Goal: Information Seeking & Learning: Learn about a topic

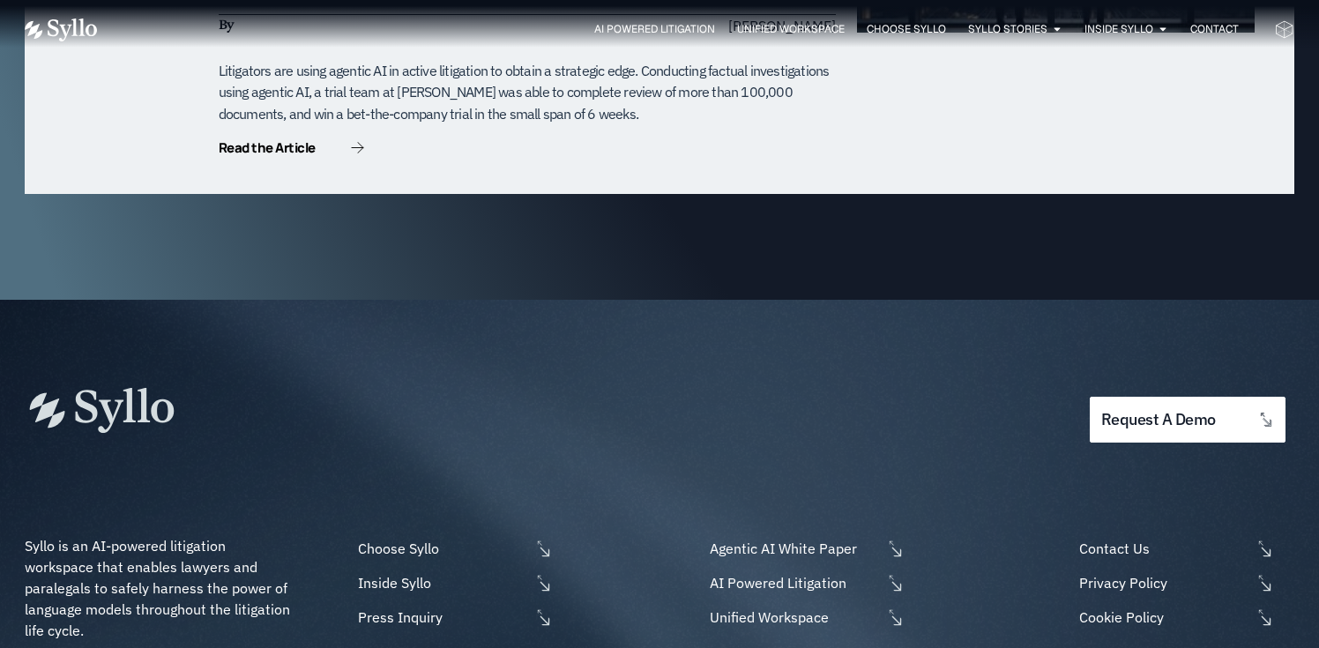
scroll to position [5779, 0]
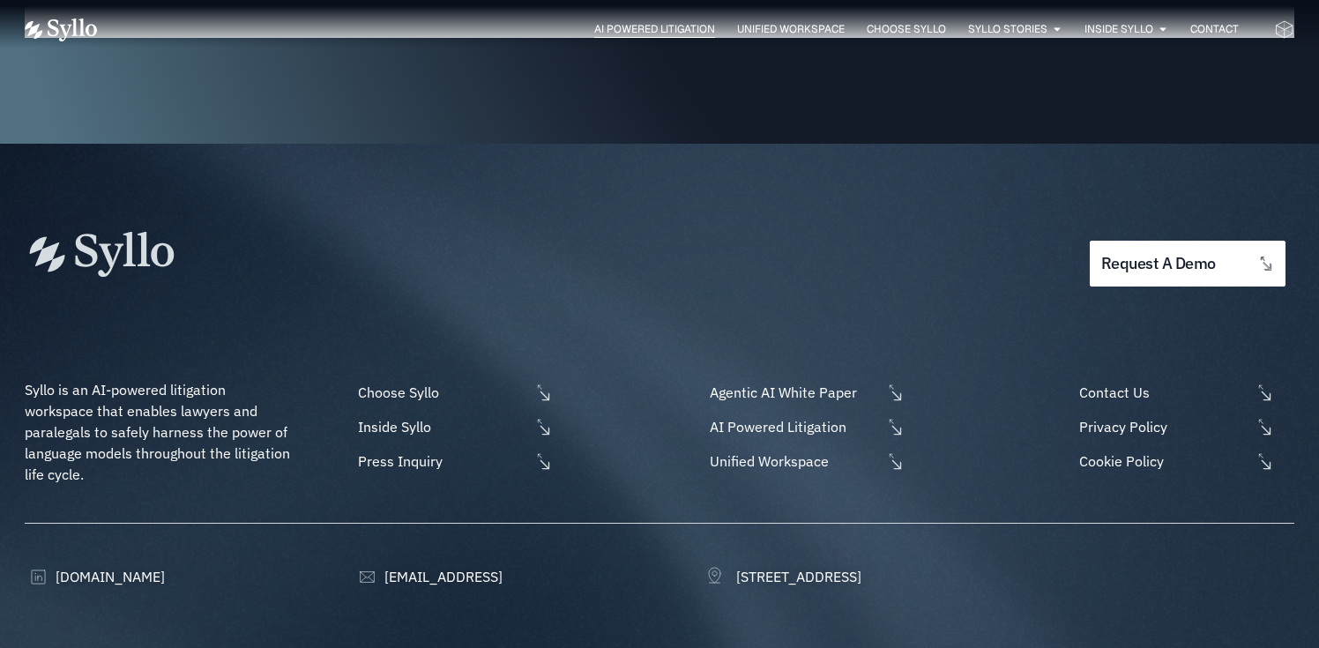
click at [618, 30] on span "AI Powered Litigation" at bounding box center [654, 29] width 121 height 16
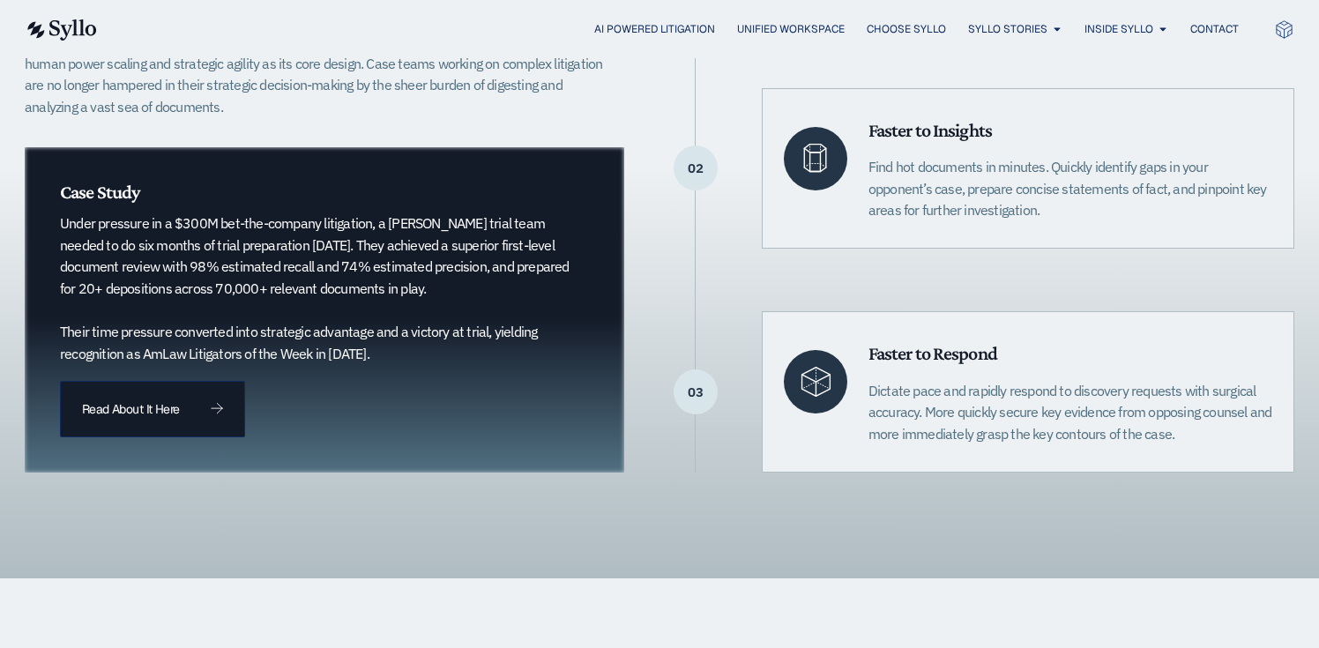
scroll to position [626, 0]
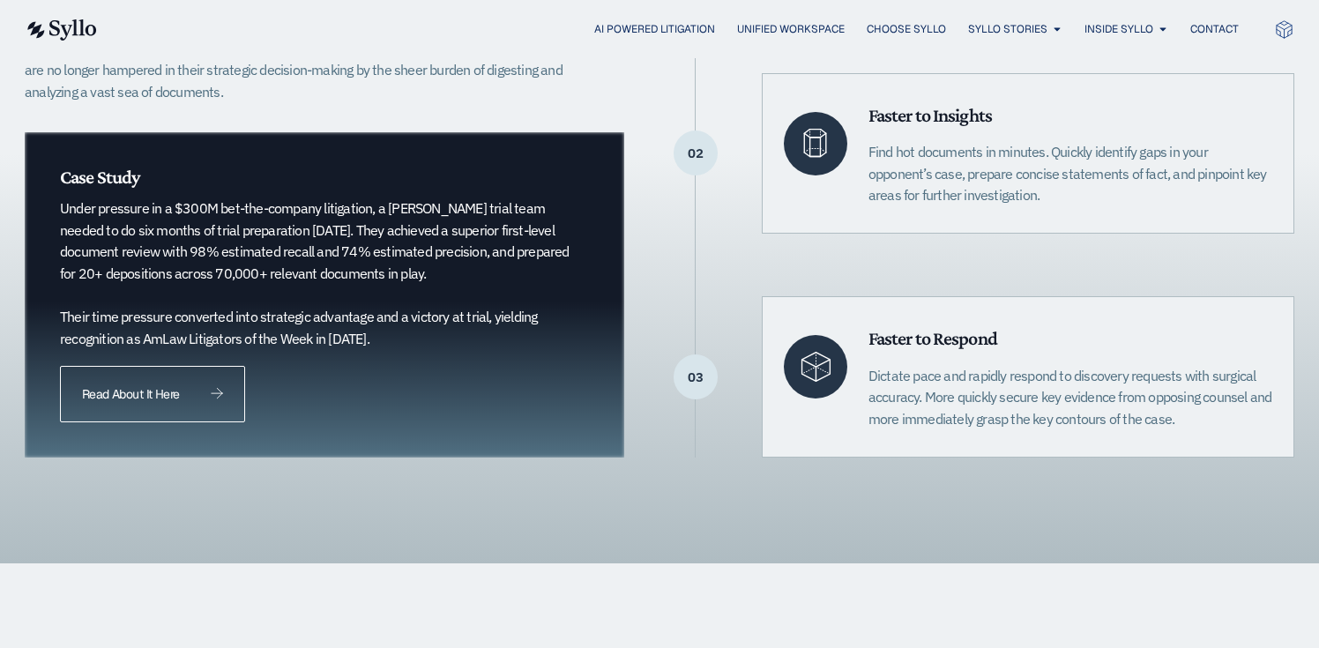
click at [183, 389] on span "Read About It Here" at bounding box center [152, 394] width 141 height 12
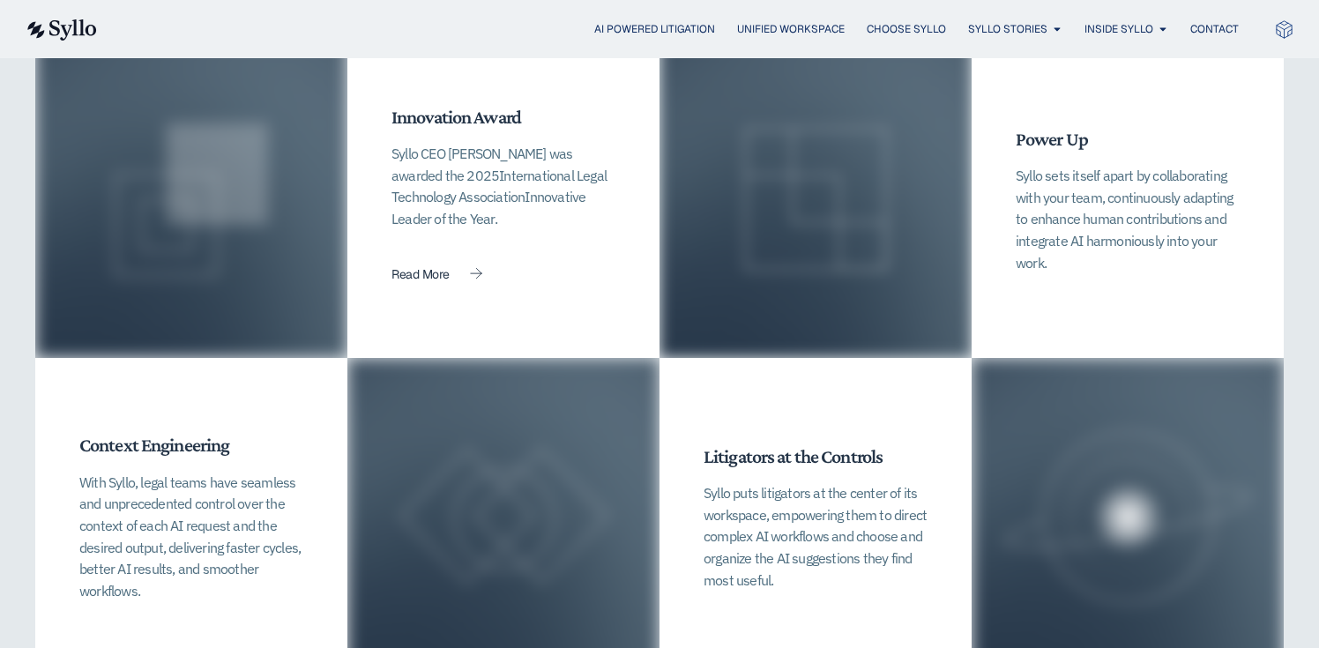
scroll to position [3114, 0]
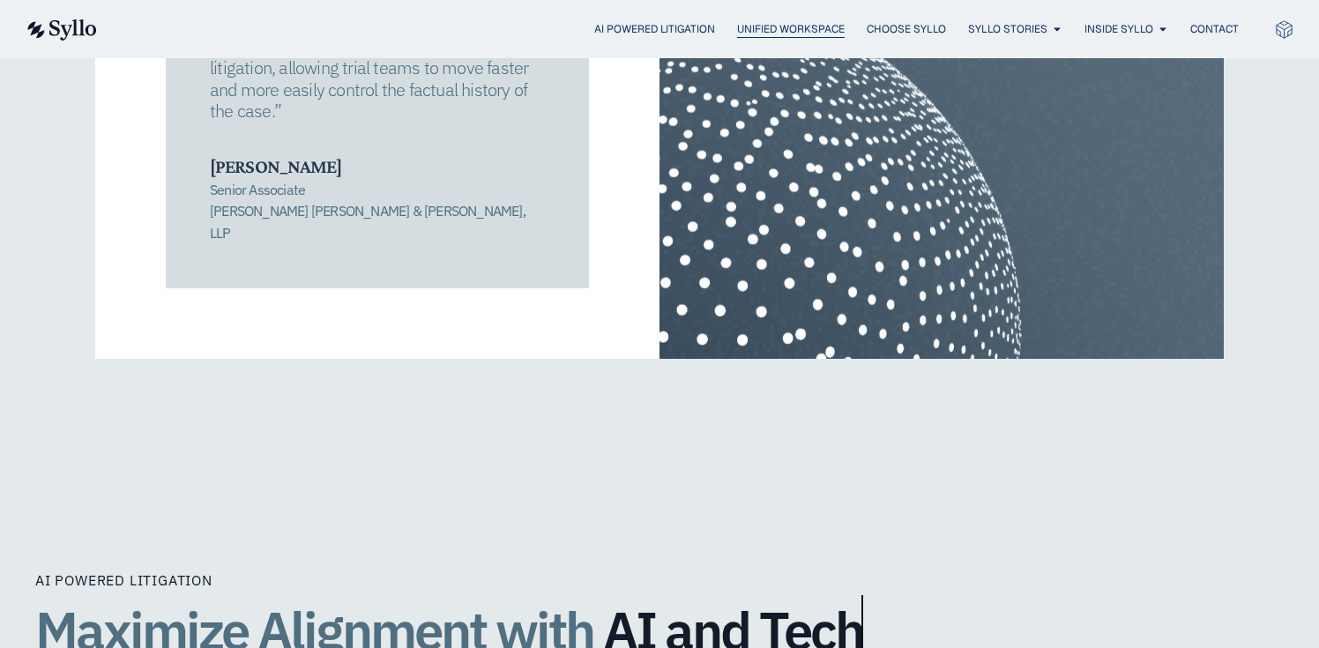
click at [770, 35] on span "Unified Workspace" at bounding box center [791, 29] width 108 height 16
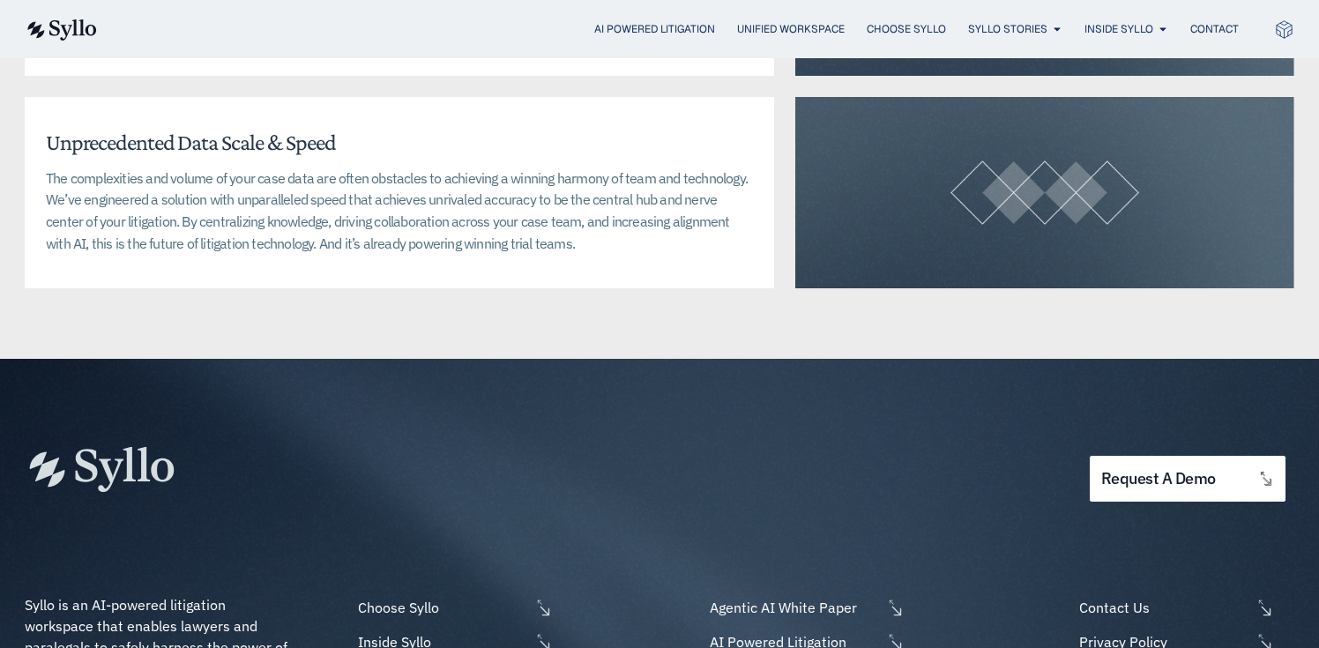
scroll to position [4681, 0]
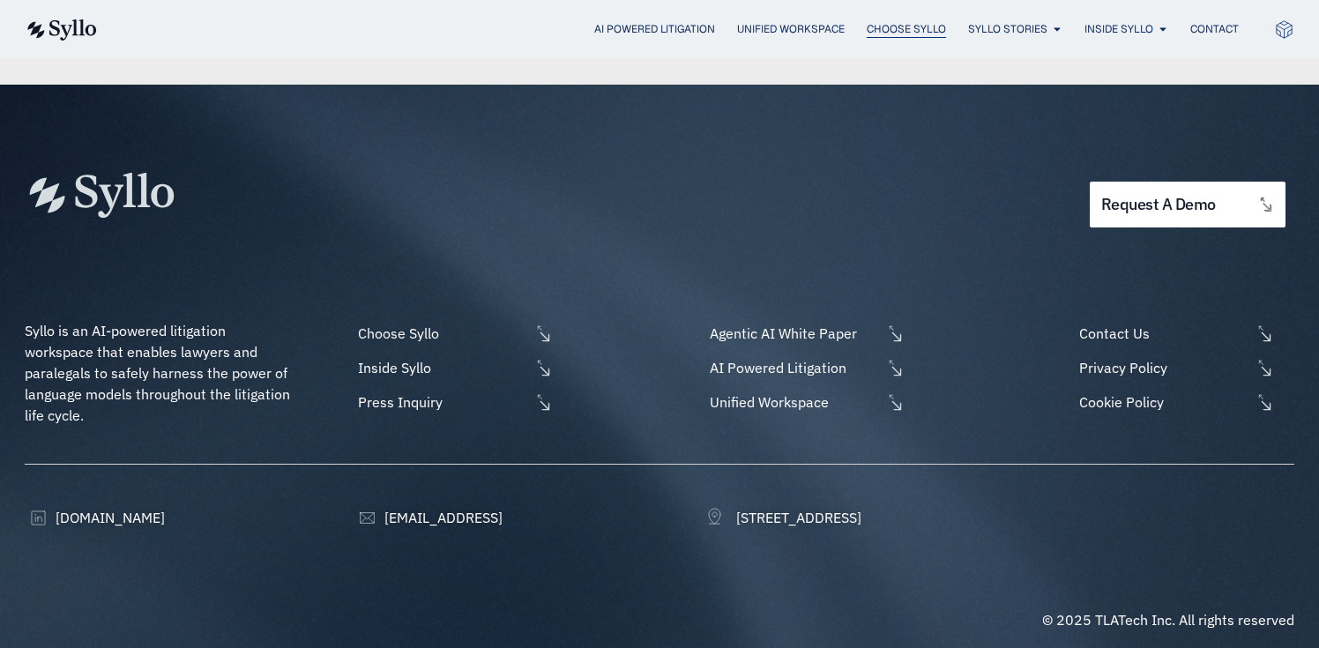
click at [915, 23] on span "Choose Syllo" at bounding box center [906, 29] width 79 height 16
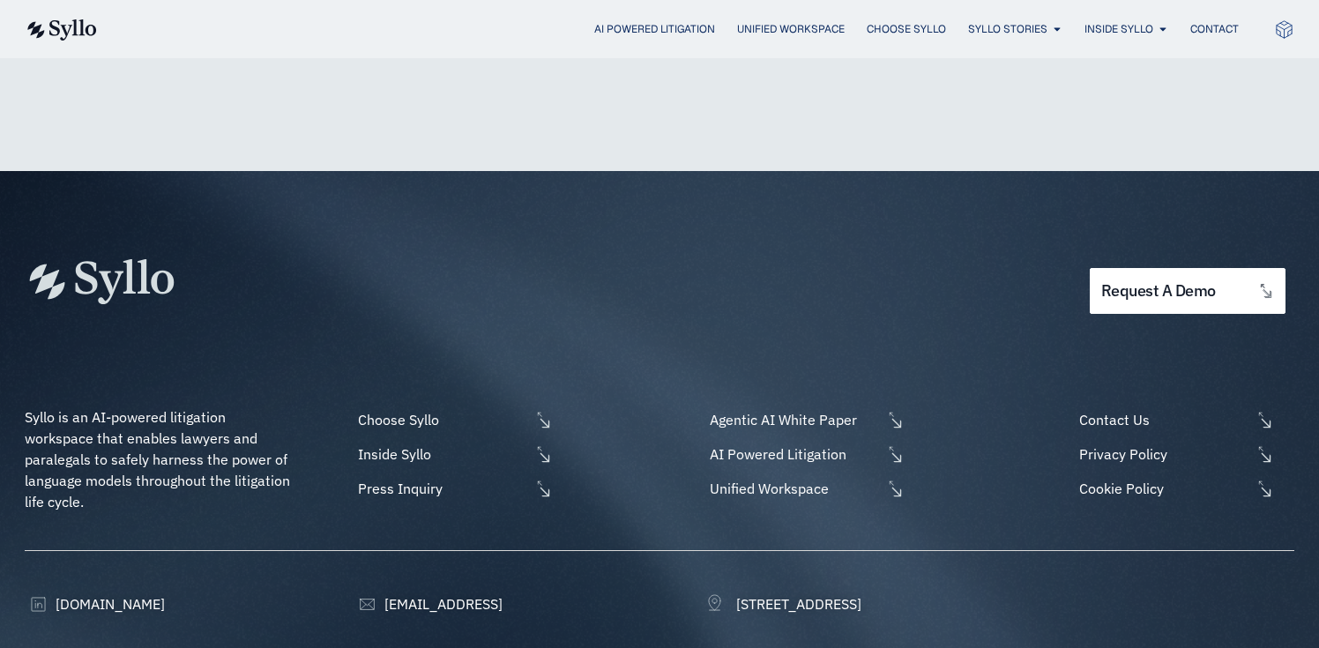
scroll to position [4345, 0]
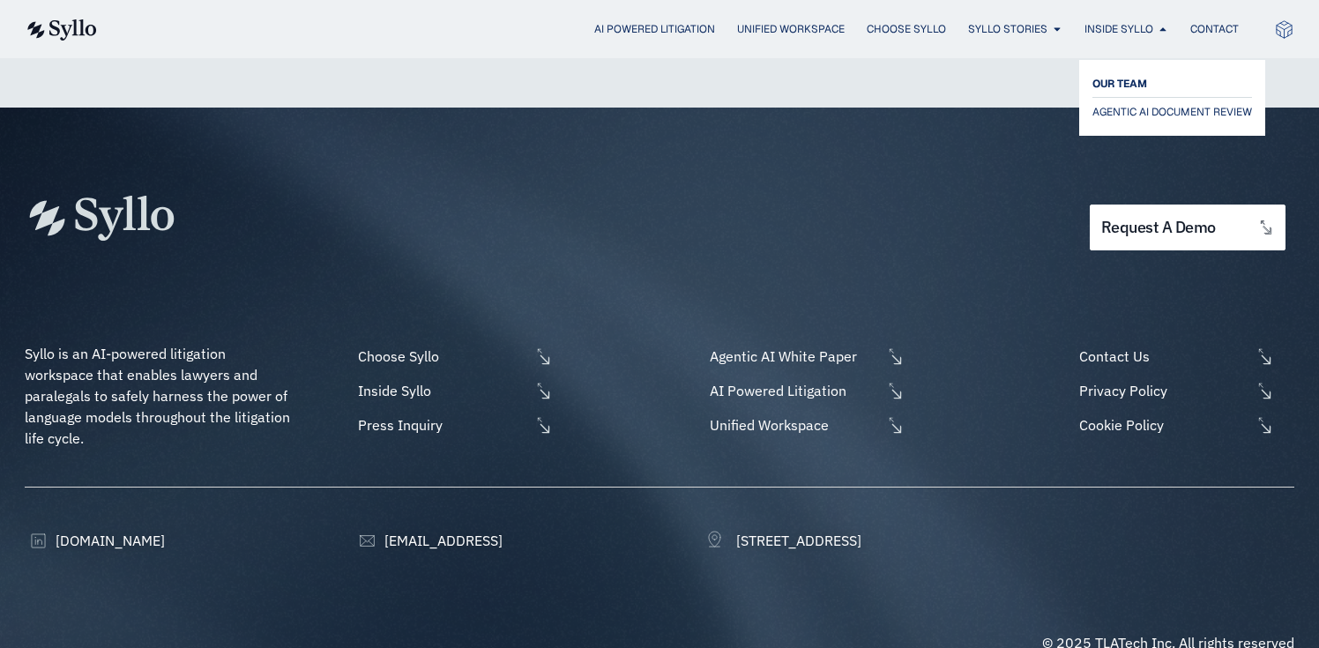
click at [1130, 92] on span "OUR TEAM" at bounding box center [1119, 83] width 55 height 21
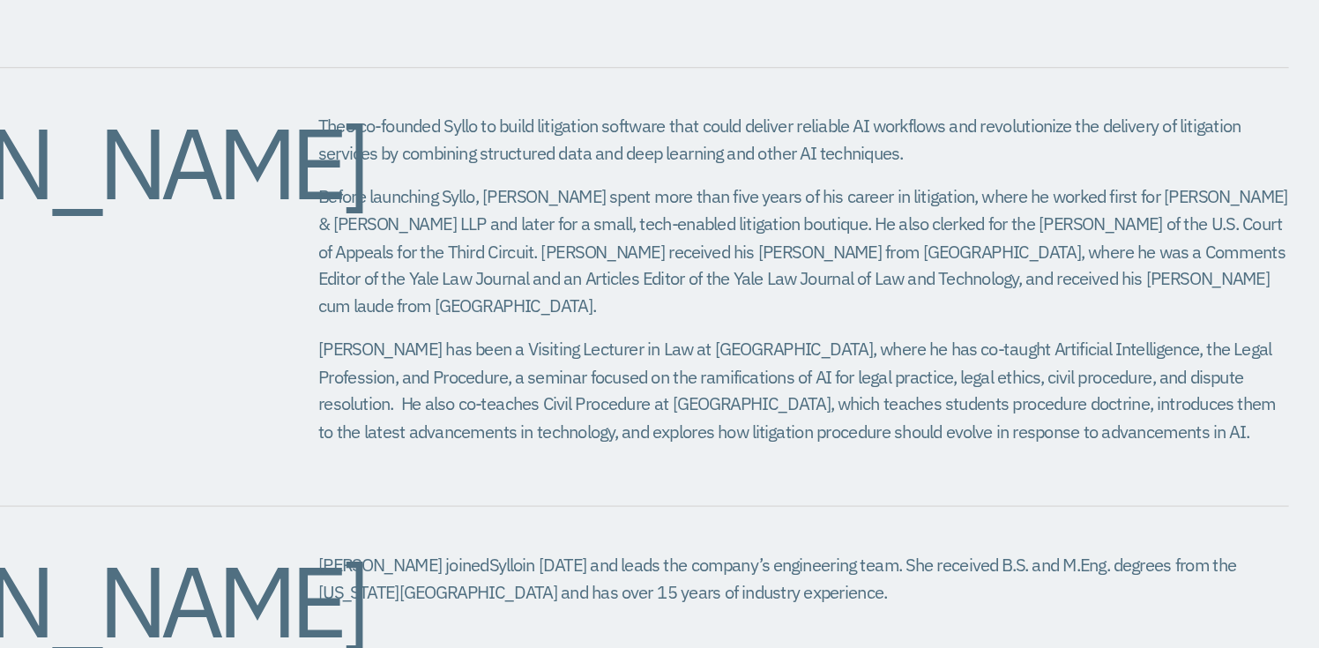
scroll to position [957, 0]
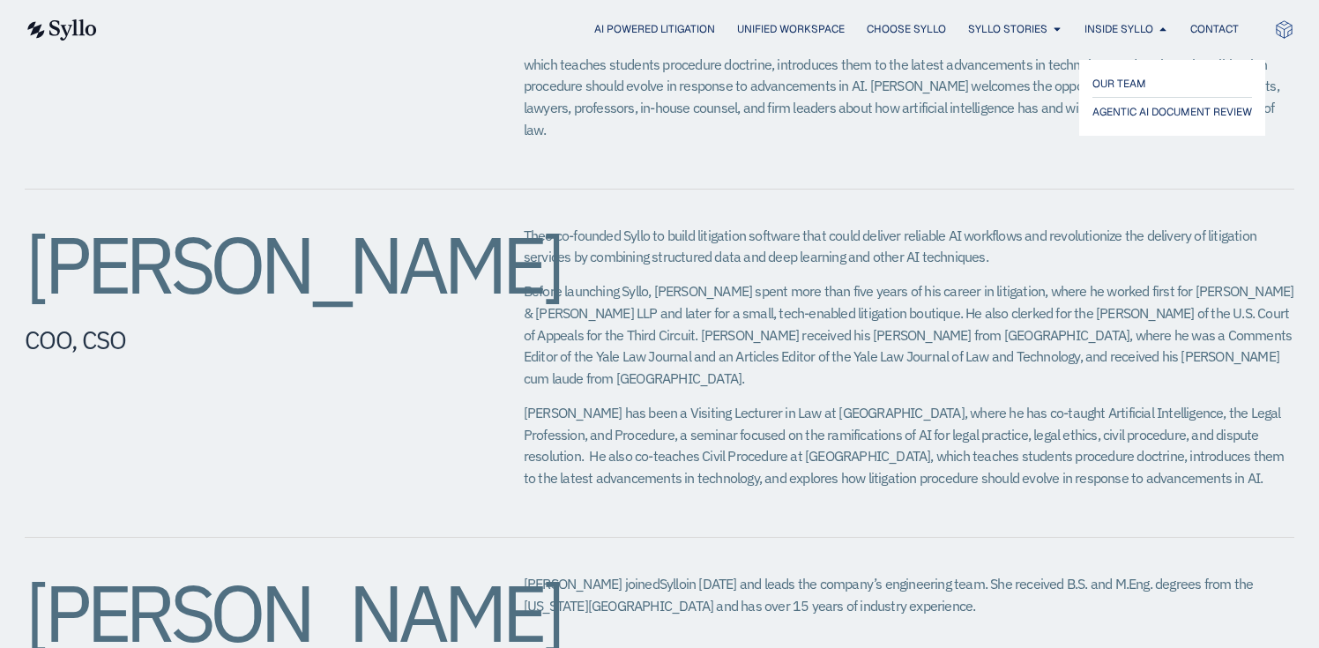
click at [1110, 100] on ul "OUR TEAM AGENTIC AI DOCUMENT REVIEW" at bounding box center [1172, 97] width 160 height 49
click at [1109, 104] on span "AGENTIC AI DOCUMENT REVIEW" at bounding box center [1176, 111] width 168 height 21
